Goal: Task Accomplishment & Management: Use online tool/utility

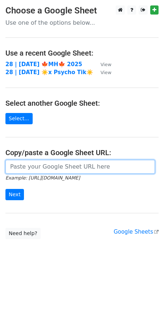
click at [73, 167] on input "url" at bounding box center [80, 167] width 150 height 14
paste input "https://docs.google.com/spreadsheets/d/1qGZdHfV-0Jb2IPWAU03PY3TOsrAwwJQhGOPTCJU…"
type input "https://docs.google.com/spreadsheets/d/1qGZdHfV-0Jb2IPWAU03PY3TOsrAwwJQhGOPTCJU…"
click at [5, 189] on input "Next" at bounding box center [14, 194] width 19 height 11
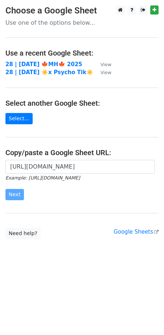
scroll to position [0, 0]
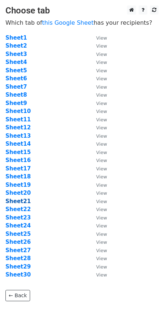
click at [24, 200] on strong "Sheet21" at bounding box center [17, 201] width 25 height 7
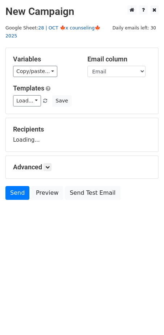
click at [60, 27] on link "28 | OCT 🍁x counseling🍁 2025" at bounding box center [52, 32] width 95 height 14
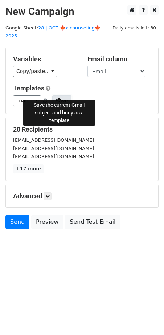
click at [61, 95] on button "Save" at bounding box center [61, 100] width 19 height 11
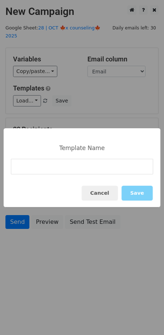
click at [21, 91] on div "Template Name Cancel Save" at bounding box center [82, 167] width 164 height 335
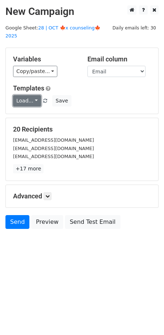
click at [31, 95] on link "Load..." at bounding box center [27, 100] width 28 height 11
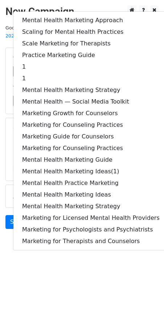
click at [68, 308] on html "New Campaign Daily emails left: 30 Google Sheet: 28 | OCT 🍁x counseling🍁 2025 V…" at bounding box center [82, 167] width 164 height 335
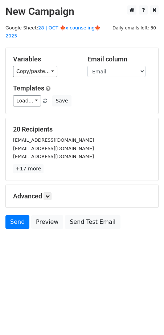
drag, startPoint x: 49, startPoint y: 82, endPoint x: 51, endPoint y: 86, distance: 4.3
click at [51, 86] on div "Templates Load... Mental Health Marketing Approach Scaling for Mental Health Pr…" at bounding box center [82, 95] width 149 height 22
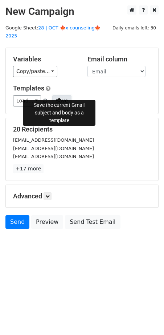
click at [52, 95] on button "Save" at bounding box center [61, 100] width 19 height 11
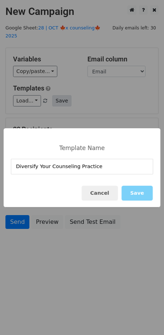
type input "Diversify Your Counseling Practice"
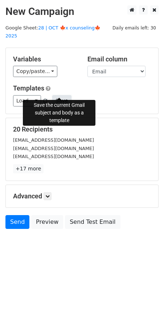
click at [61, 95] on button "Save" at bounding box center [61, 100] width 19 height 11
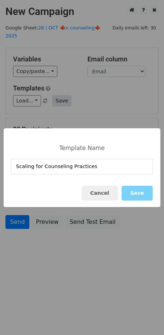
type input "Scaling for Counseling Practices"
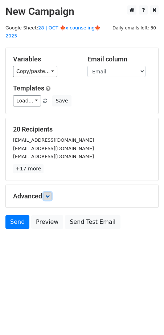
click at [47, 194] on icon at bounding box center [47, 196] width 4 height 4
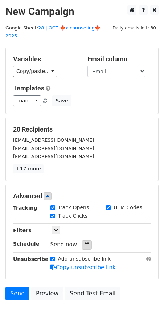
click at [85, 243] on icon at bounding box center [87, 245] width 5 height 5
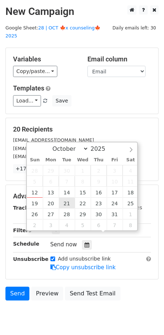
type input "2025-10-21 12:00"
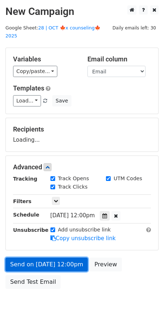
click at [56, 258] on form "Variables Copy/paste... {{Email}} Email column Email Templates Load... Scaling …" at bounding box center [81, 170] width 153 height 245
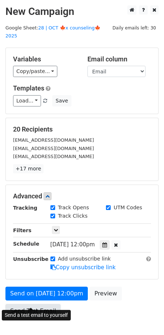
click at [36, 304] on link "Send Test Email" at bounding box center [32, 311] width 55 height 14
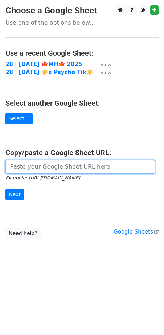
click at [48, 165] on input "url" at bounding box center [80, 167] width 150 height 14
paste input "https://docs.google.com/spreadsheets/d/1qGZdHfV-0Jb2IPWAU03PY3TOsrAwwJQhGOPTCJU…"
type input "[URL][DOMAIN_NAME]"
click at [5, 189] on input "Next" at bounding box center [14, 194] width 19 height 11
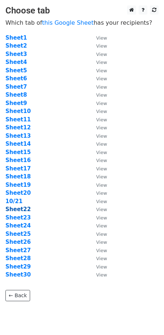
click at [24, 210] on strong "Sheet22" at bounding box center [17, 209] width 25 height 7
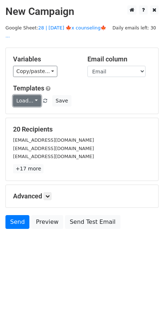
click at [21, 95] on link "Load..." at bounding box center [27, 100] width 28 height 11
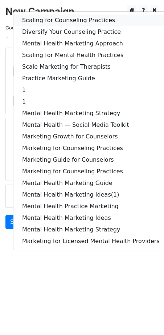
drag, startPoint x: 52, startPoint y: 10, endPoint x: 46, endPoint y: 180, distance: 170.3
click at [52, 15] on link "Scaling for Counseling Practices" at bounding box center [90, 21] width 155 height 12
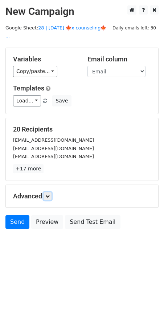
drag, startPoint x: 49, startPoint y: 186, endPoint x: 55, endPoint y: 193, distance: 9.3
click at [49, 194] on icon at bounding box center [47, 196] width 4 height 4
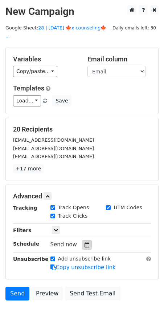
click at [85, 243] on icon at bounding box center [87, 245] width 5 height 5
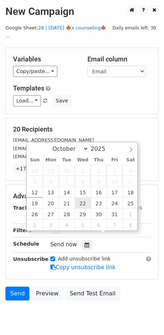
type input "2025-10-22 12:00"
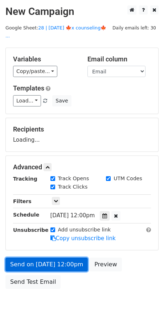
click at [44, 260] on link "Send on Oct 22 at 12:00pm" at bounding box center [46, 265] width 83 height 14
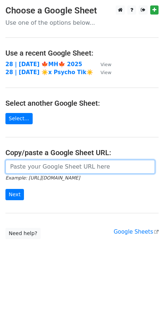
click at [55, 169] on input "url" at bounding box center [80, 167] width 150 height 14
paste input "[URL][DOMAIN_NAME]"
type input "https://docs.google.com/spreadsheets/d/1qGZdHfV-0Jb2IPWAU03PY3TOsrAwwJQhGOPTCJU…"
click at [5, 189] on input "Next" at bounding box center [14, 194] width 19 height 11
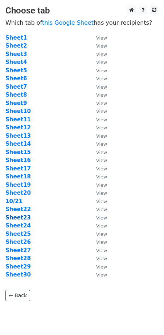
click at [19, 217] on strong "Sheet23" at bounding box center [17, 218] width 25 height 7
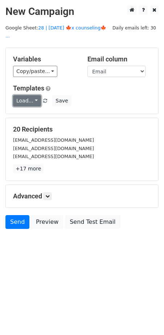
click at [22, 95] on link "Load..." at bounding box center [27, 100] width 28 height 11
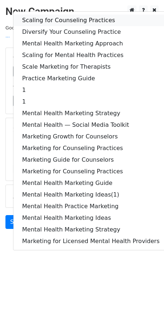
drag, startPoint x: 52, startPoint y: 11, endPoint x: 48, endPoint y: 40, distance: 29.4
click at [52, 15] on link "Scaling for Counseling Practices" at bounding box center [90, 21] width 155 height 12
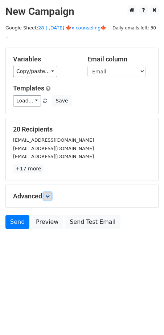
click at [50, 194] on icon at bounding box center [47, 196] width 4 height 4
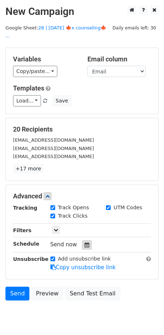
click at [85, 243] on icon at bounding box center [87, 245] width 5 height 5
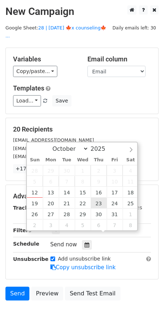
type input "2025-10-23 12:00"
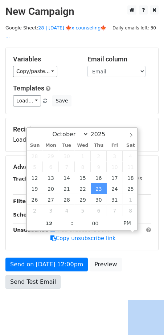
click at [51, 277] on body "New Campaign Daily emails left: 30 Google Sheet: 28 | OCT 21 🍁x counseling🍁 ...…" at bounding box center [82, 163] width 164 height 316
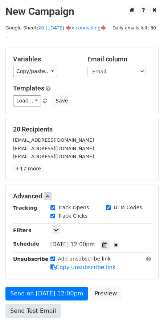
click at [51, 277] on form "Variables Copy/paste... {{Email}} Email column Email Templates Load... Scaling …" at bounding box center [81, 185] width 153 height 274
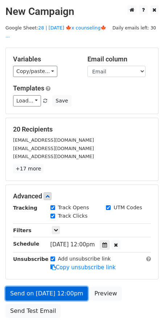
click at [47, 287] on link "Send on Oct 23 at 12:00pm" at bounding box center [46, 294] width 83 height 14
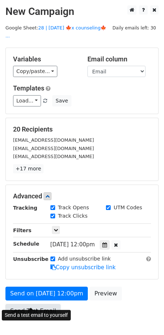
click at [40, 304] on link "Send Test Email" at bounding box center [32, 311] width 55 height 14
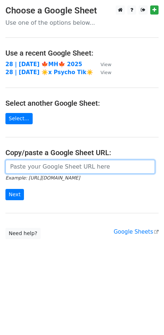
click at [73, 163] on input "url" at bounding box center [80, 167] width 150 height 14
paste input "[URL][DOMAIN_NAME]"
type input "[URL][DOMAIN_NAME]"
click at [5, 189] on input "Next" at bounding box center [14, 194] width 19 height 11
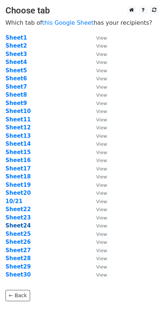
click at [25, 227] on strong "Sheet24" at bounding box center [17, 226] width 25 height 7
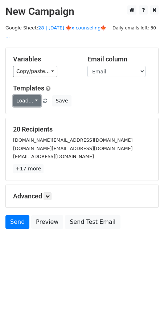
click at [28, 95] on link "Load..." at bounding box center [27, 100] width 28 height 11
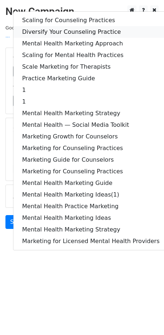
click at [64, 26] on link "Diversify Your Counseling Practice" at bounding box center [90, 32] width 155 height 12
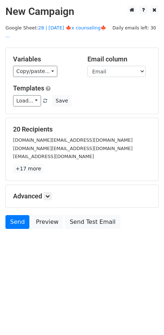
click at [51, 192] on h5 "Advanced" at bounding box center [82, 196] width 138 height 8
click at [50, 194] on icon at bounding box center [47, 196] width 4 height 4
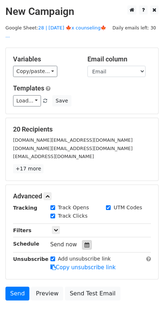
click at [85, 243] on icon at bounding box center [87, 245] width 5 height 5
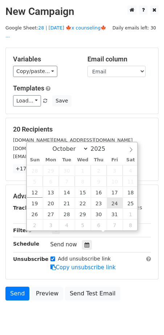
type input "2025-10-24 12:00"
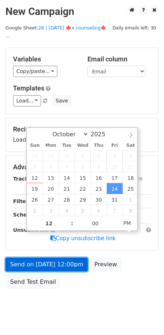
click at [45, 261] on link "Send on Oct 24 at 12:00pm" at bounding box center [46, 265] width 83 height 14
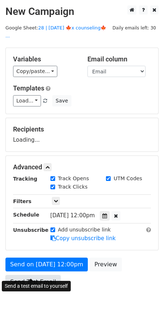
click at [42, 277] on link "Send Test Email" at bounding box center [32, 282] width 55 height 14
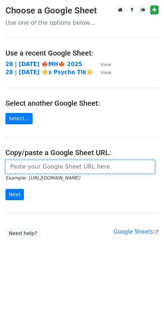
click at [55, 170] on input "url" at bounding box center [80, 167] width 150 height 14
paste input "[URL][DOMAIN_NAME]"
type input "[URL][DOMAIN_NAME]"
click at [5, 189] on input "Next" at bounding box center [14, 194] width 19 height 11
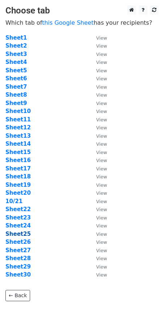
click at [24, 235] on strong "Sheet25" at bounding box center [17, 234] width 25 height 7
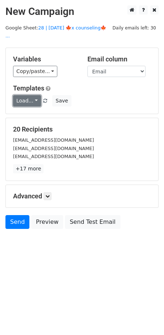
click at [29, 95] on link "Load..." at bounding box center [27, 100] width 28 height 11
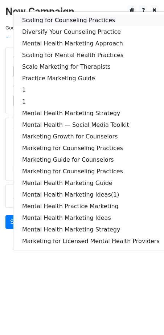
click at [60, 15] on link "Scaling for Counseling Practices" at bounding box center [90, 21] width 155 height 12
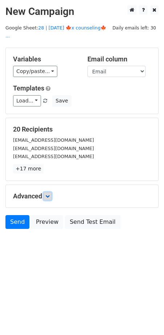
click at [49, 194] on icon at bounding box center [47, 196] width 4 height 4
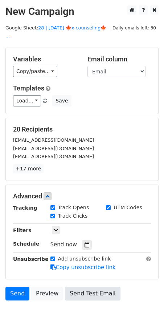
click at [82, 240] on div at bounding box center [87, 244] width 10 height 9
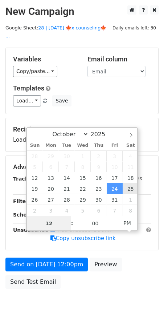
type input "[DATE] 12:00"
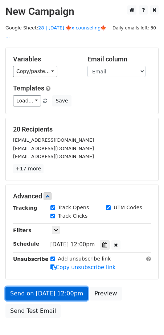
click at [48, 290] on link "Send on [DATE] 12:00pm" at bounding box center [46, 294] width 83 height 14
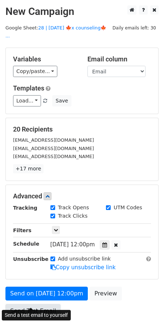
click at [36, 304] on link "Send Test Email" at bounding box center [32, 311] width 55 height 14
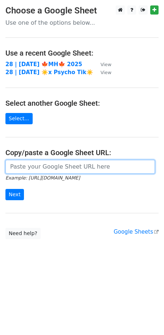
click at [68, 169] on input "url" at bounding box center [80, 167] width 150 height 14
paste input "[URL][DOMAIN_NAME]"
type input "[URL][DOMAIN_NAME]"
click at [5, 189] on input "Next" at bounding box center [14, 194] width 19 height 11
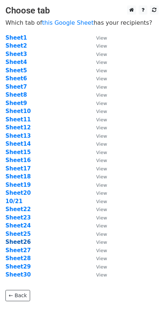
click at [21, 244] on strong "Sheet26" at bounding box center [17, 242] width 25 height 7
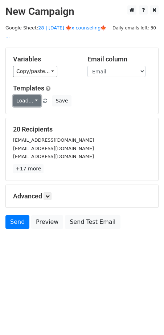
click at [24, 95] on link "Load..." at bounding box center [27, 100] width 28 height 11
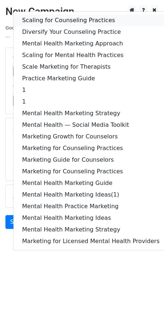
click at [51, 15] on link "Scaling for Counseling Practices" at bounding box center [90, 21] width 155 height 12
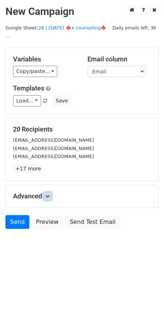
click at [47, 194] on icon at bounding box center [47, 196] width 4 height 4
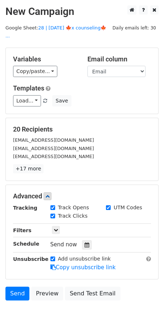
click at [80, 240] on div "Send now" at bounding box center [93, 245] width 85 height 10
click at [85, 243] on icon at bounding box center [87, 245] width 5 height 5
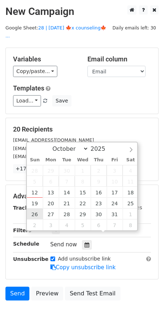
type input "2025-10-26 12:00"
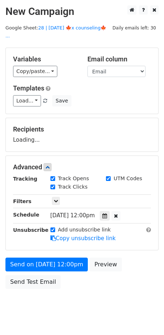
click at [41, 295] on body "New Campaign Daily emails left: 30 Google Sheet: 28 | OCT 21 🍁x counseling🍁 ...…" at bounding box center [82, 163] width 164 height 316
click at [41, 281] on div "Send on Oct 26 at 12:00pm Preview Send Test Email" at bounding box center [82, 275] width 164 height 35
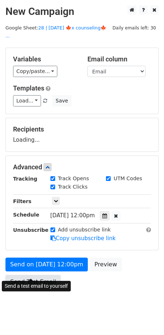
click at [43, 278] on div "Send on Oct 26 at 12:00pm Preview Send Test Email" at bounding box center [82, 275] width 164 height 35
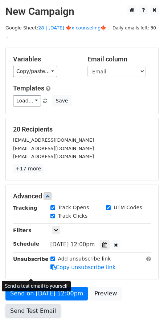
click at [43, 304] on link "Send Test Email" at bounding box center [32, 311] width 55 height 14
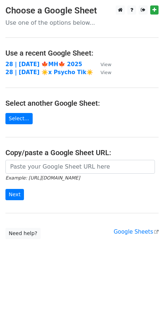
click at [43, 175] on icon "Example: [URL][DOMAIN_NAME]" at bounding box center [42, 178] width 75 height 7
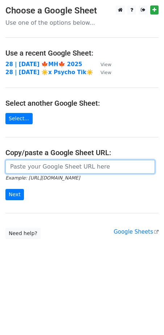
click at [48, 166] on input "url" at bounding box center [80, 167] width 150 height 14
paste input "[URL][DOMAIN_NAME]"
type input "[URL][DOMAIN_NAME]"
click at [5, 189] on input "Next" at bounding box center [14, 194] width 19 height 11
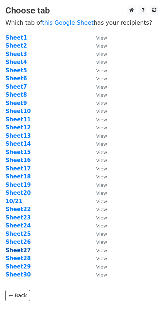
click at [19, 249] on strong "Sheet27" at bounding box center [17, 250] width 25 height 7
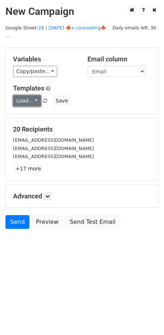
click at [24, 95] on link "Load..." at bounding box center [27, 100] width 28 height 11
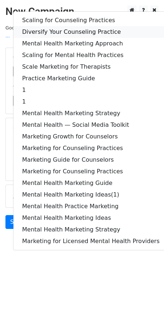
click at [52, 26] on link "Diversify Your Counseling Practice" at bounding box center [90, 32] width 155 height 12
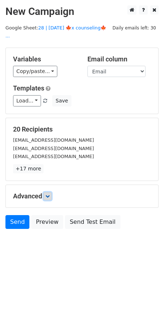
click at [49, 192] on link at bounding box center [48, 196] width 8 height 8
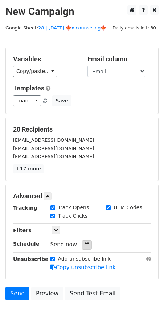
click at [85, 243] on icon at bounding box center [87, 245] width 5 height 5
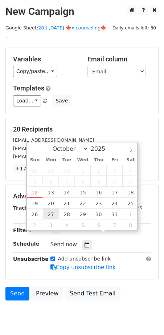
type input "[DATE] 12:00"
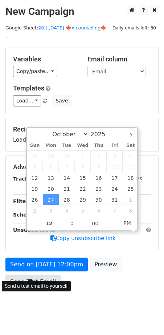
click at [42, 278] on link "Send Test Email" at bounding box center [32, 282] width 55 height 14
